Goal: Use online tool/utility: Utilize a website feature to perform a specific function

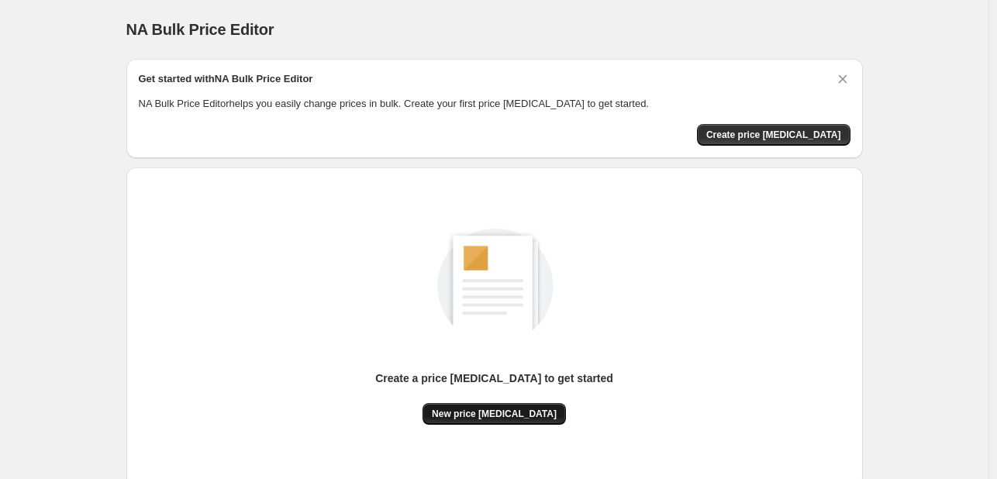
click at [467, 409] on span "New price change job" at bounding box center [494, 414] width 125 height 12
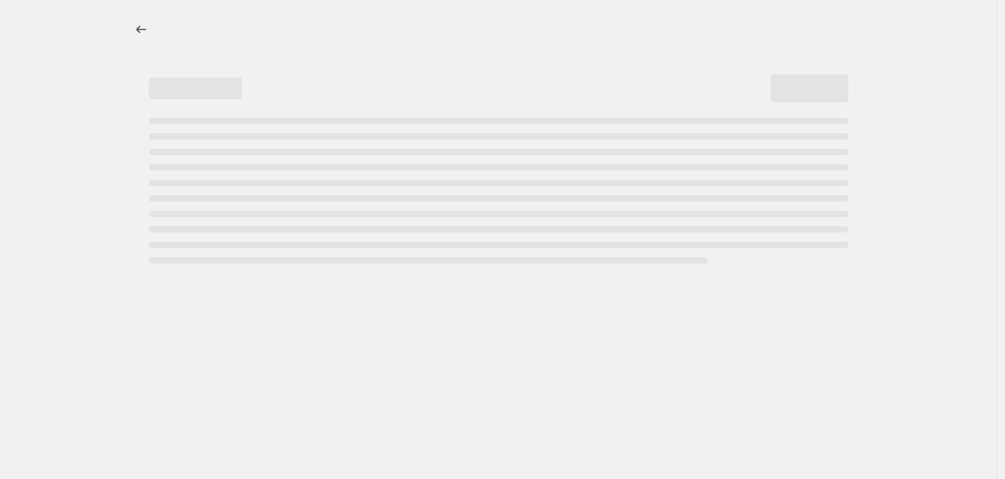
select select "percentage"
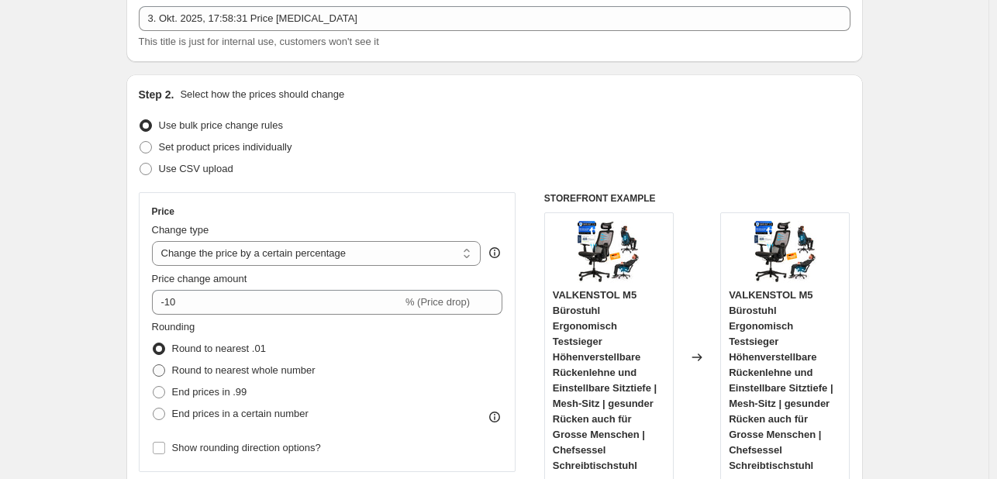
scroll to position [233, 0]
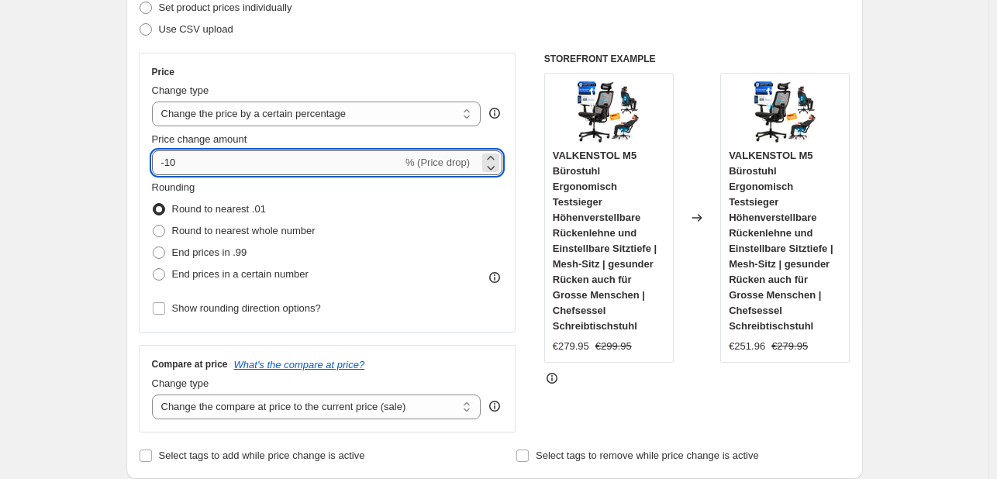
click at [291, 168] on input "-10" at bounding box center [277, 162] width 251 height 25
type input "-1"
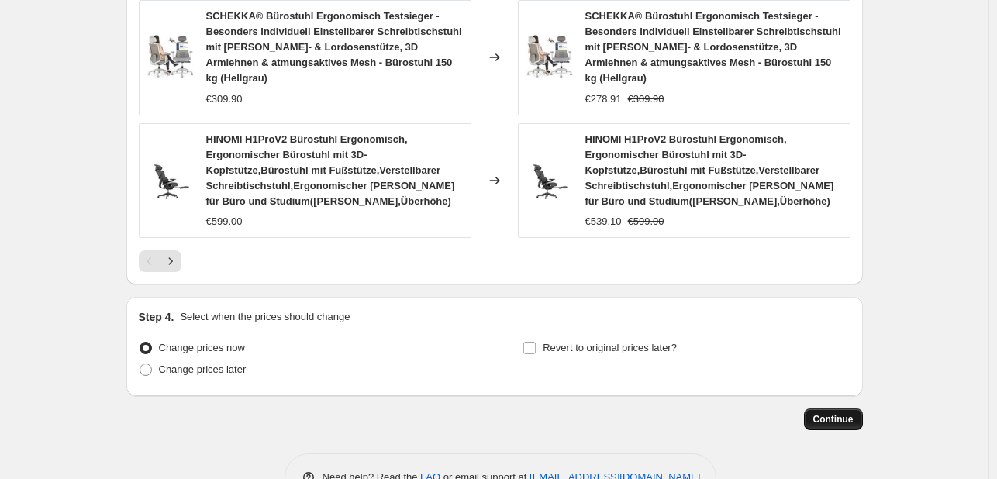
scroll to position [1266, 0]
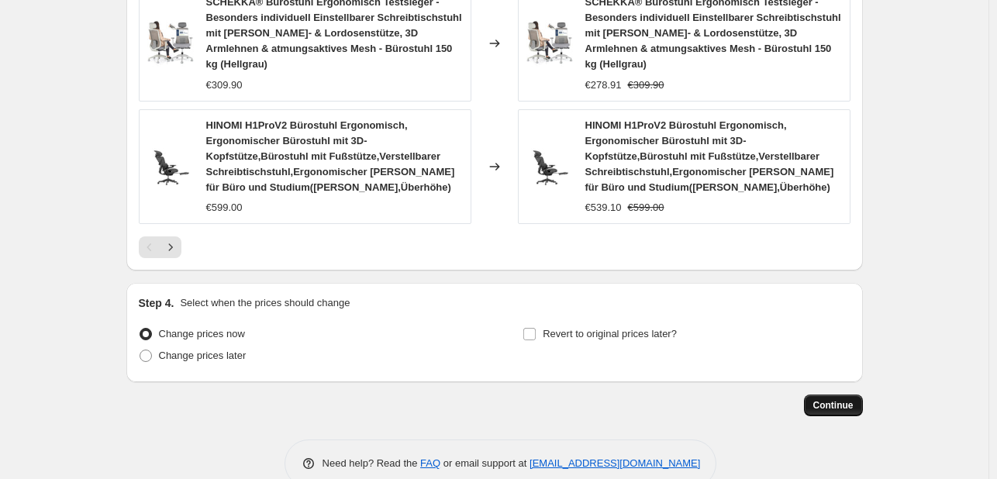
type input "-34"
click at [838, 399] on span "Continue" at bounding box center [834, 405] width 40 height 12
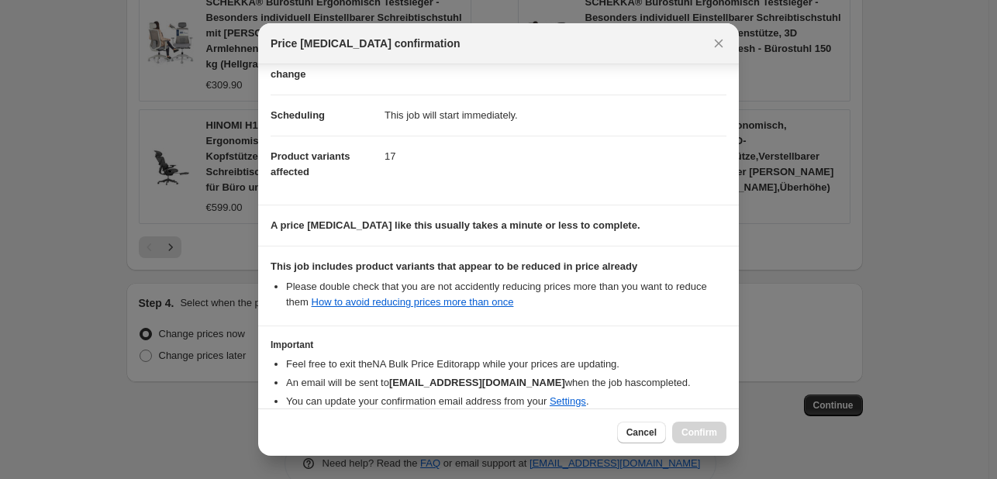
scroll to position [172, 0]
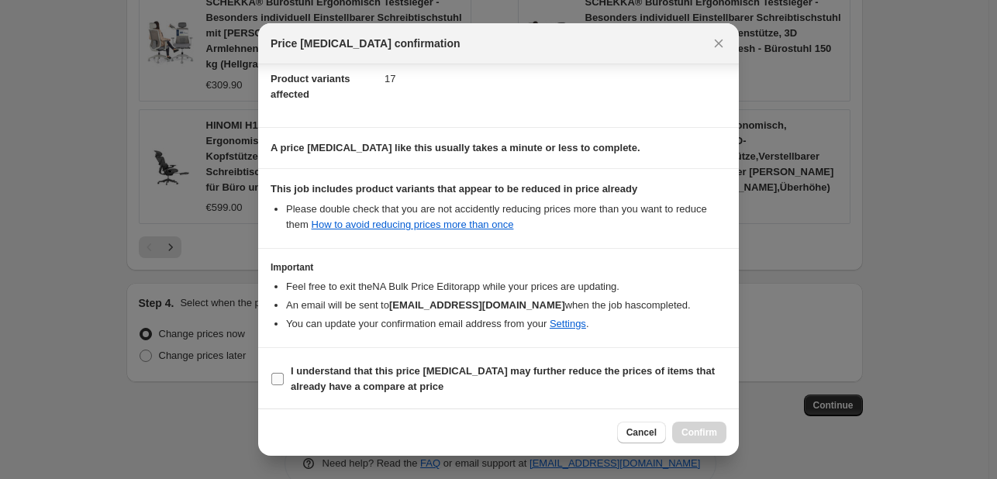
click at [357, 378] on b "I understand that this price change job may further reduce the prices of items …" at bounding box center [503, 378] width 424 height 27
click at [284, 378] on input "I understand that this price change job may further reduce the prices of items …" at bounding box center [277, 379] width 12 height 12
checkbox input "true"
click at [672, 423] on div "Cancel Confirm" at bounding box center [671, 433] width 109 height 22
drag, startPoint x: 707, startPoint y: 454, endPoint x: 704, endPoint y: 440, distance: 14.3
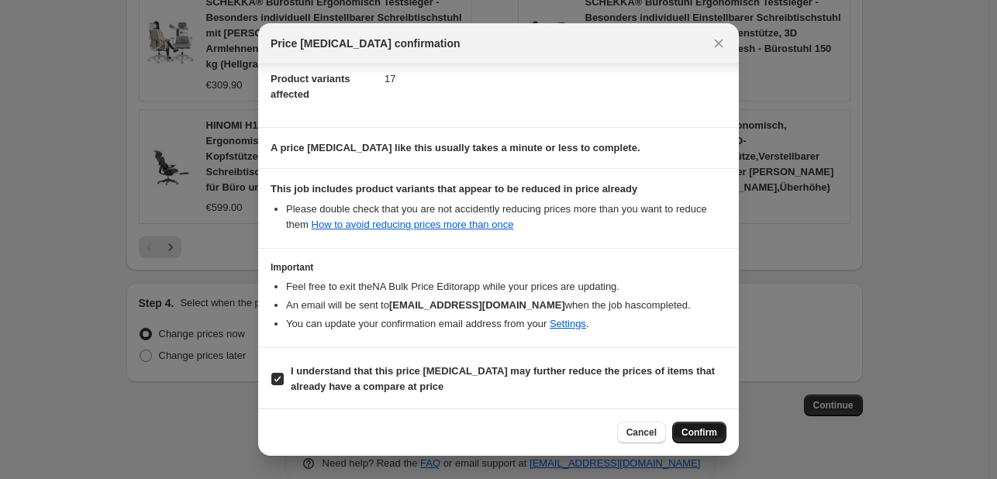
click at [708, 454] on div "Cancel Confirm" at bounding box center [498, 432] width 481 height 47
click at [701, 436] on span "Confirm" at bounding box center [700, 433] width 36 height 12
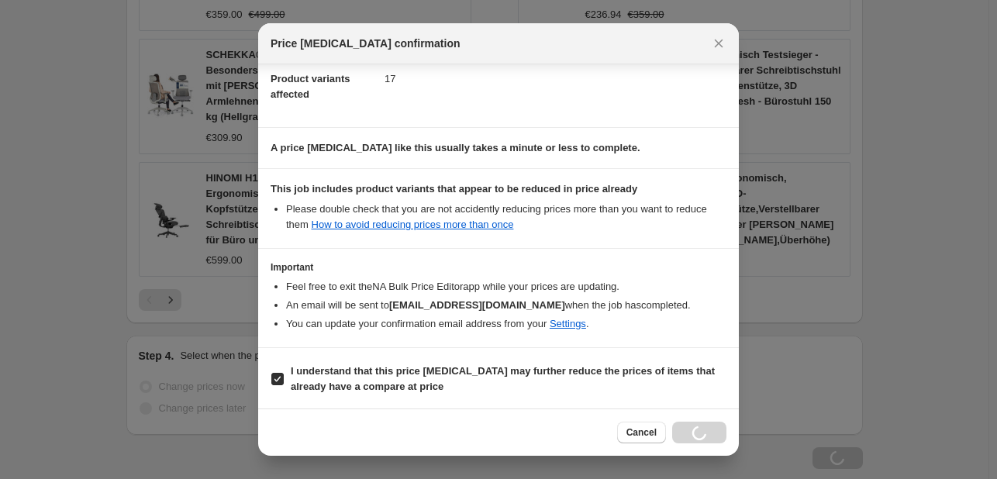
scroll to position [1318, 0]
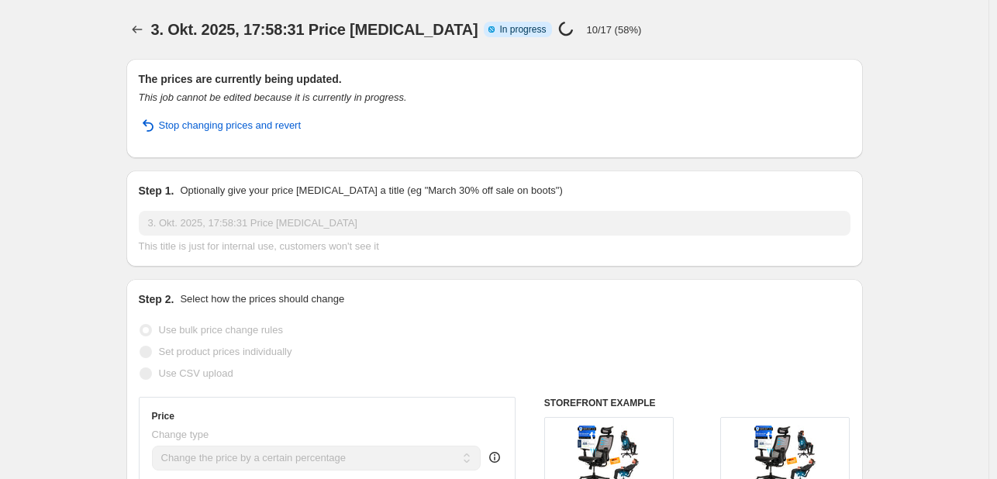
select select "percentage"
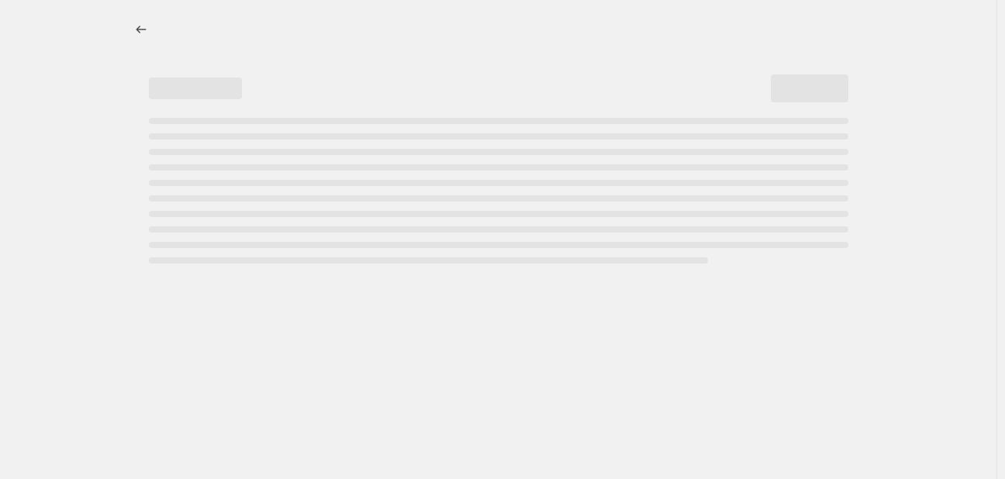
select select "percentage"
